Goal: Task Accomplishment & Management: Manage account settings

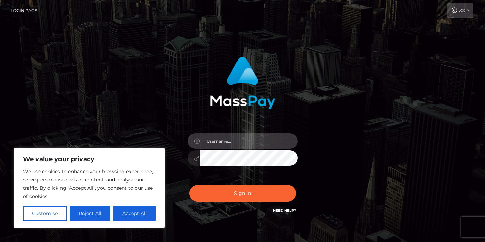
type input "ladydelphinebelrose@gmail.com"
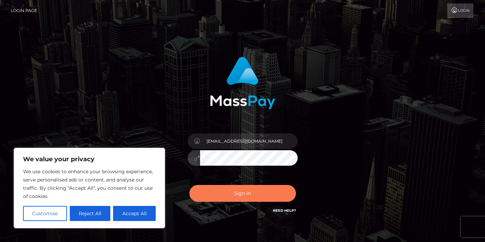
click at [242, 191] on button "Sign in" at bounding box center [242, 193] width 107 height 17
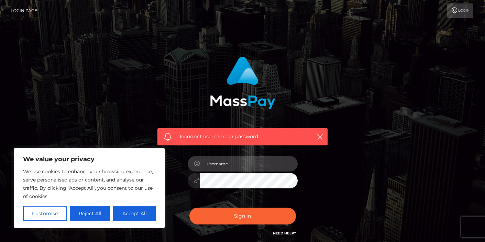
type input "[EMAIL_ADDRESS][DOMAIN_NAME]"
click at [182, 177] on div "Incorrect username or password. ladydelphinebelrose@gmail.com" at bounding box center [242, 147] width 180 height 191
click at [242, 216] on button "Sign in" at bounding box center [242, 216] width 107 height 17
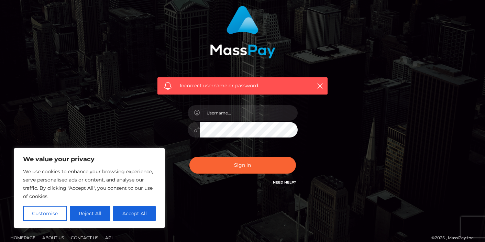
scroll to position [53, 0]
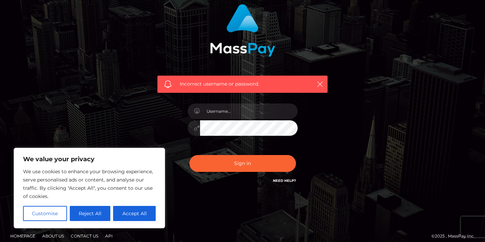
click at [289, 182] on link "Need Help?" at bounding box center [284, 180] width 23 height 4
click at [321, 82] on icon "button" at bounding box center [320, 84] width 7 height 7
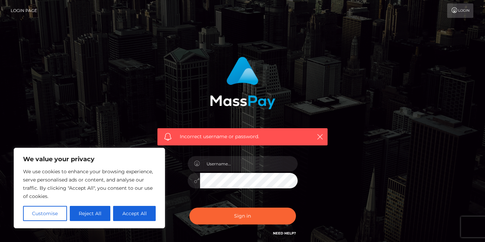
scroll to position [0, 0]
click at [461, 10] on link "Login" at bounding box center [460, 10] width 26 height 14
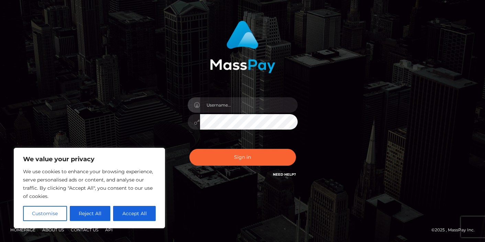
scroll to position [35, 0]
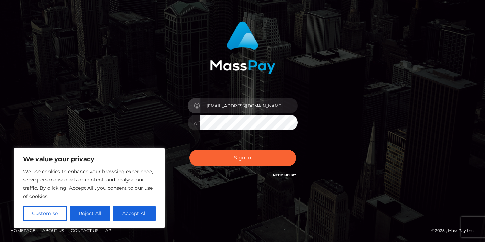
type input "[EMAIL_ADDRESS][DOMAIN_NAME]"
click at [242, 158] on button "Sign in" at bounding box center [242, 158] width 107 height 17
